Goal: Obtain resource: Obtain resource

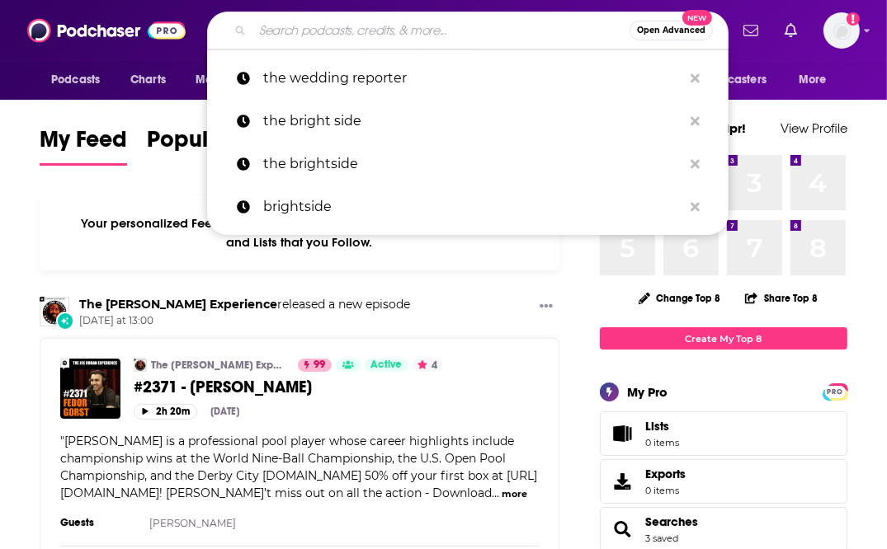
click at [366, 34] on input "Search podcasts, credits, & more..." at bounding box center [440, 30] width 377 height 26
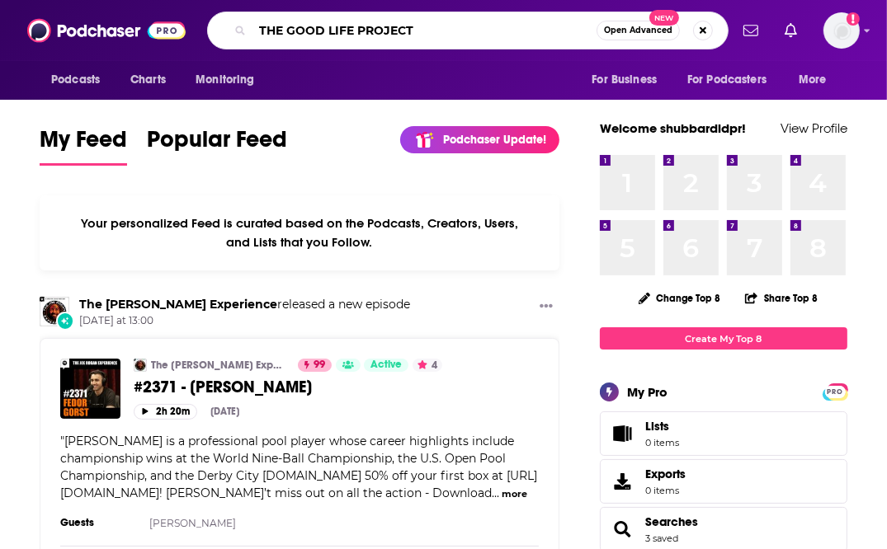
type input "THE GOOD LIFE PROJECT"
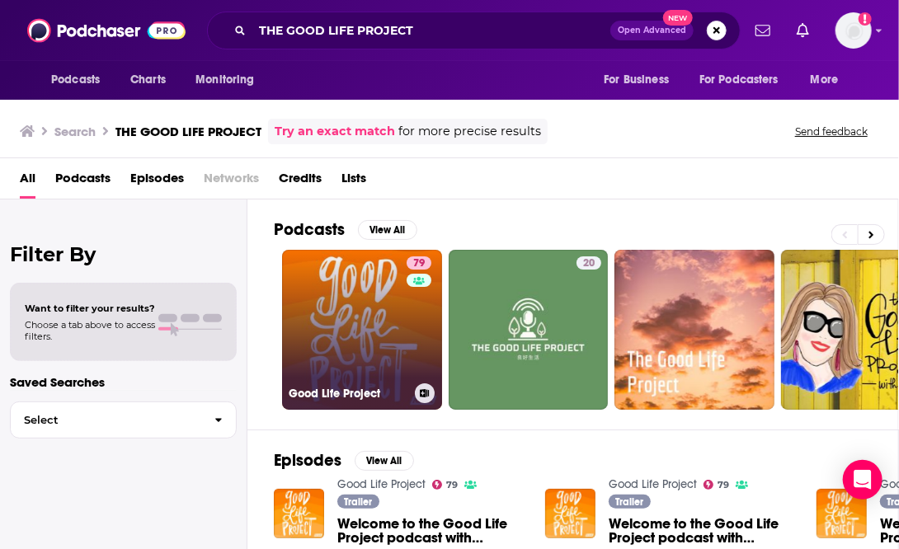
click at [367, 314] on link "79 Good Life Project" at bounding box center [362, 330] width 160 height 160
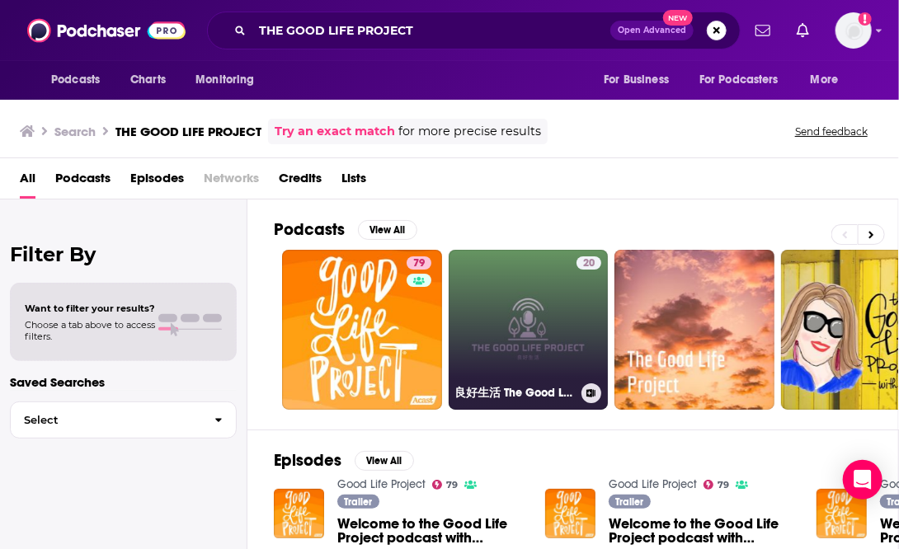
click at [596, 341] on div "20" at bounding box center [589, 320] width 25 height 127
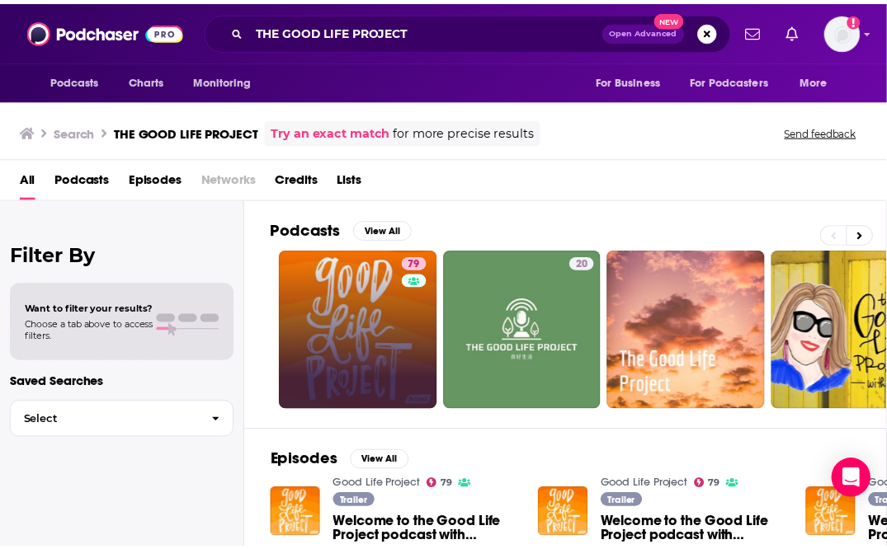
scroll to position [259, 0]
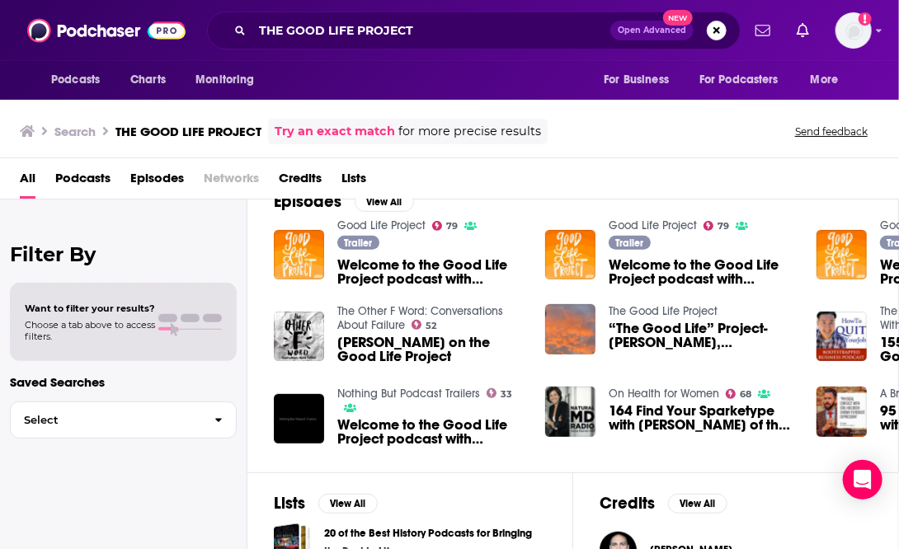
click at [379, 274] on span "Welcome to the Good Life Project podcast with [PERSON_NAME]" at bounding box center [431, 272] width 188 height 28
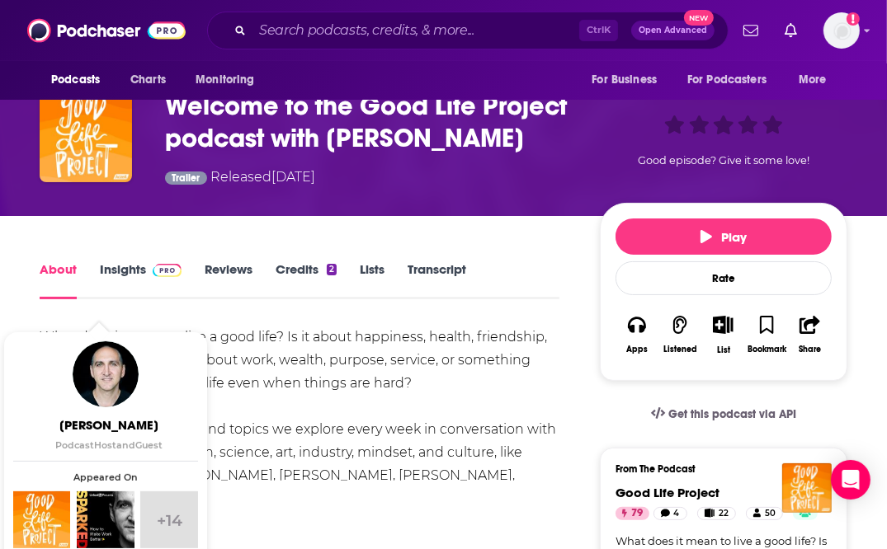
scroll to position [86, 0]
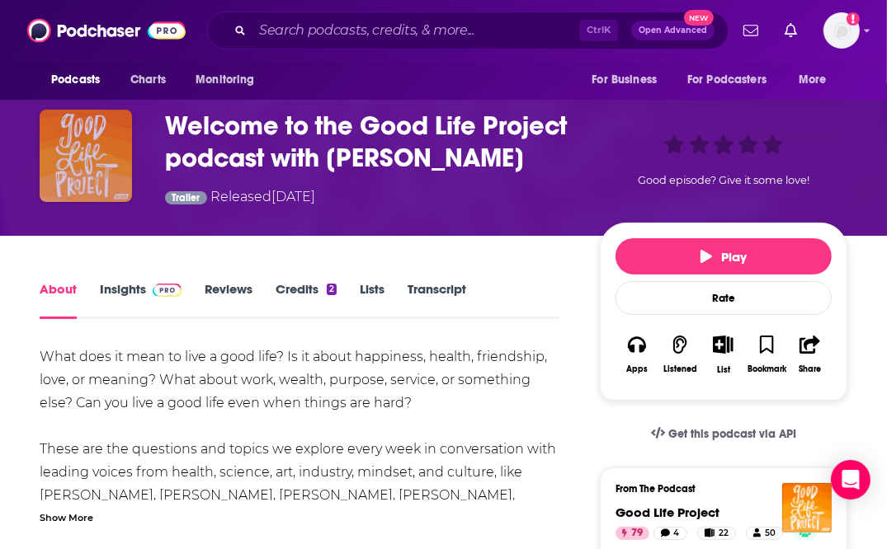
click at [82, 156] on img "Welcome to the Good Life Project podcast with Jonathan Fields" at bounding box center [86, 156] width 92 height 92
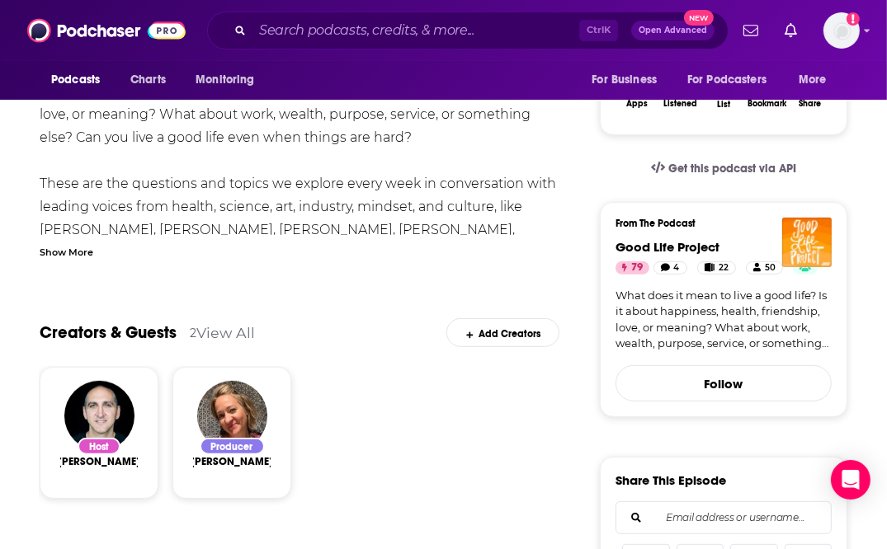
scroll to position [352, 0]
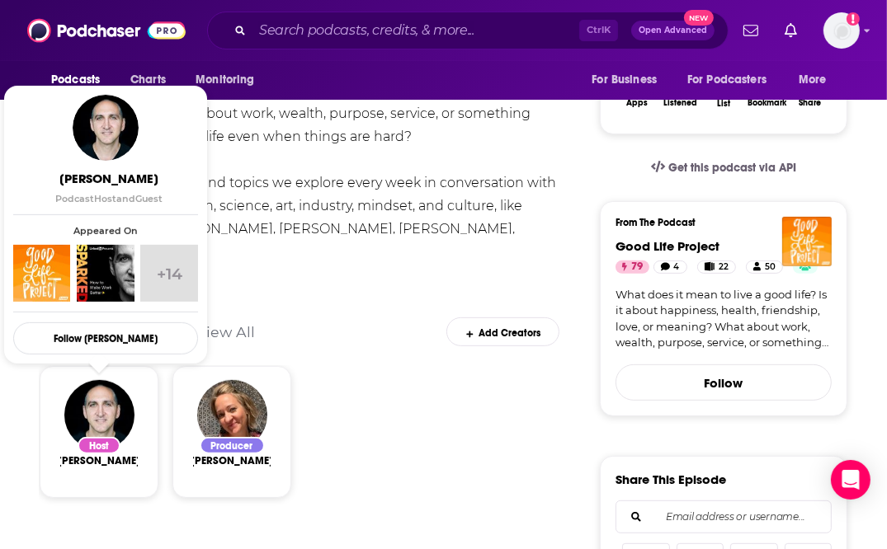
click at [43, 247] on img "Show Creator Profile Details" at bounding box center [41, 273] width 57 height 57
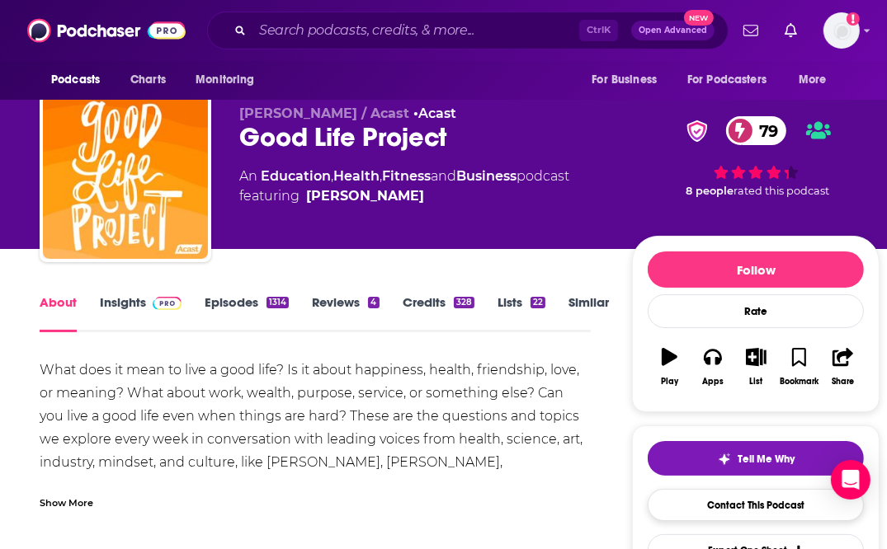
scroll to position [87, 0]
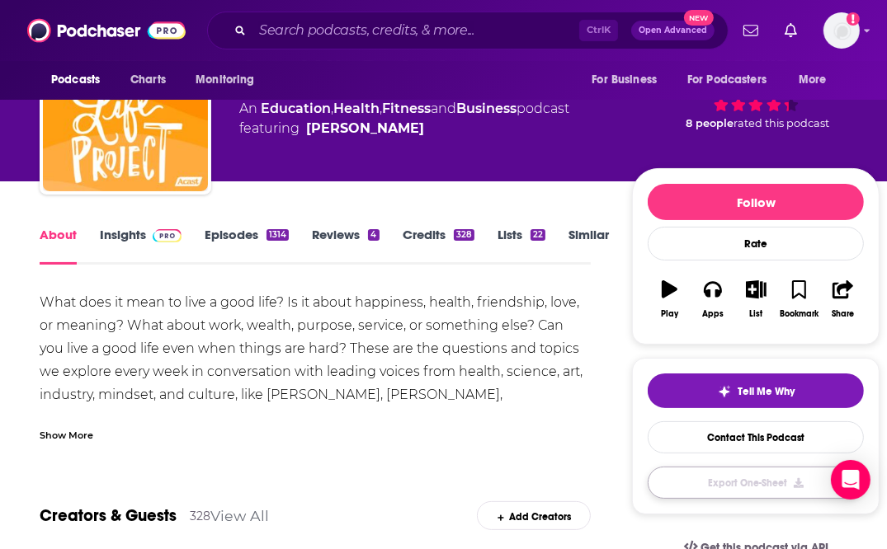
click at [732, 477] on button "Export One-Sheet" at bounding box center [755, 483] width 216 height 32
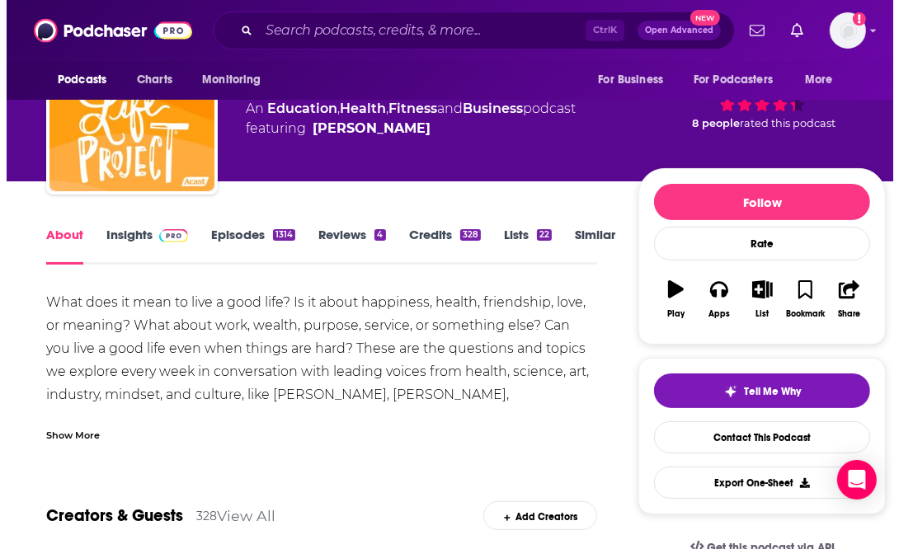
scroll to position [0, 0]
